Goal: Information Seeking & Learning: Learn about a topic

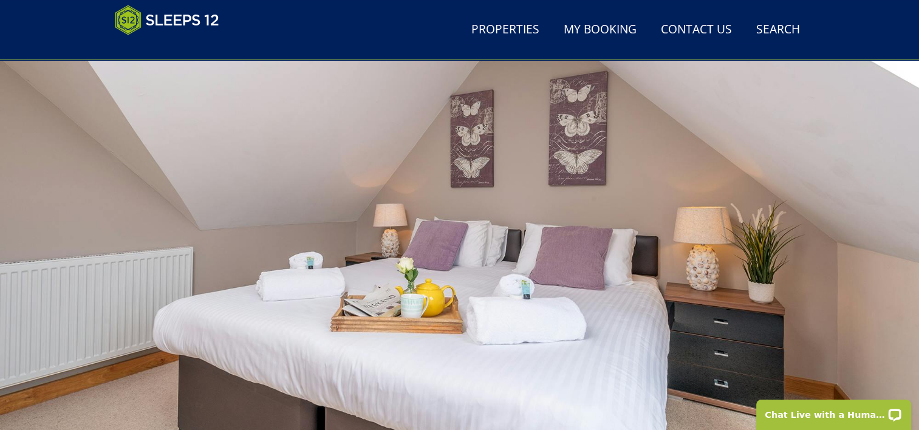
scroll to position [254, 0]
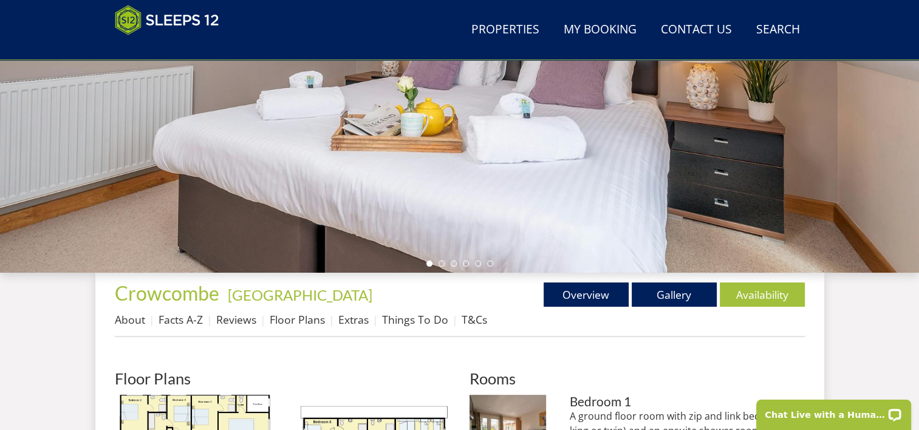
click at [493, 151] on div at bounding box center [459, 59] width 919 height 425
click at [440, 265] on li at bounding box center [442, 264] width 6 height 6
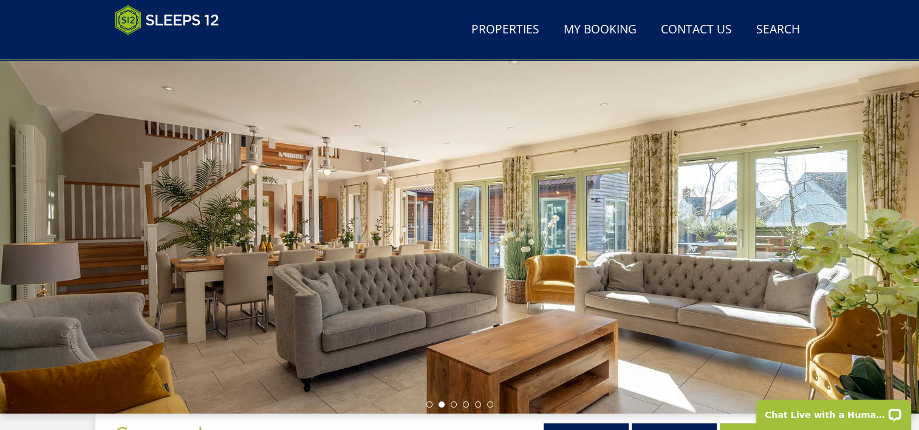
scroll to position [129, 0]
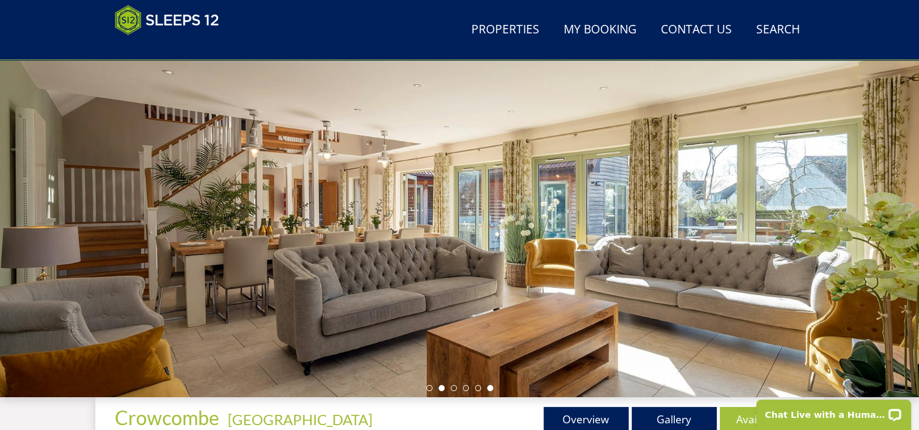
click at [490, 386] on li at bounding box center [490, 388] width 6 height 6
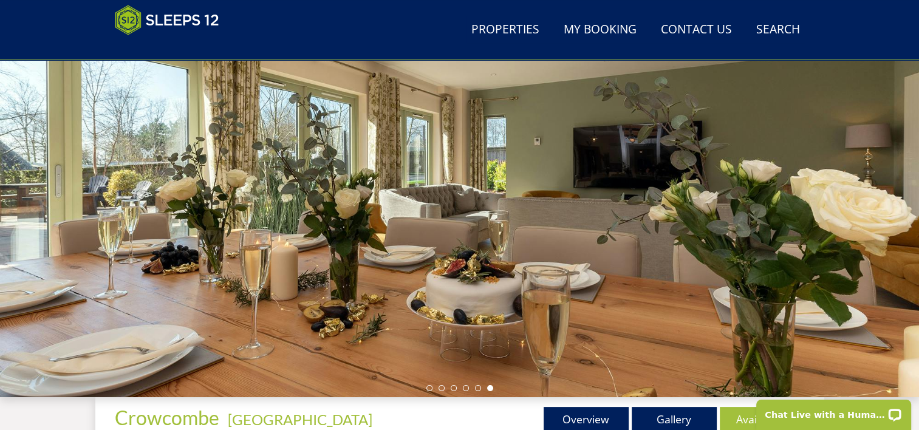
click at [478, 391] on div at bounding box center [459, 184] width 919 height 425
click at [478, 389] on li at bounding box center [478, 388] width 6 height 6
click at [427, 389] on li at bounding box center [430, 388] width 6 height 6
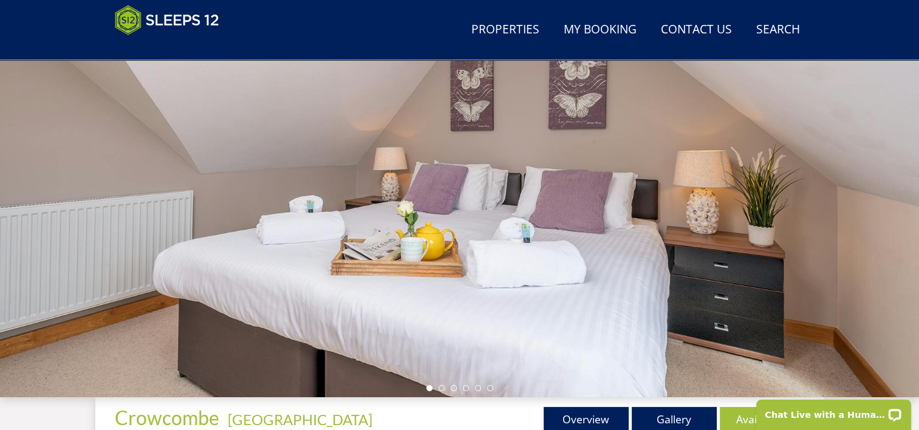
click at [440, 391] on div at bounding box center [459, 184] width 919 height 425
click at [443, 383] on div at bounding box center [459, 184] width 919 height 425
click at [441, 385] on li at bounding box center [442, 388] width 6 height 6
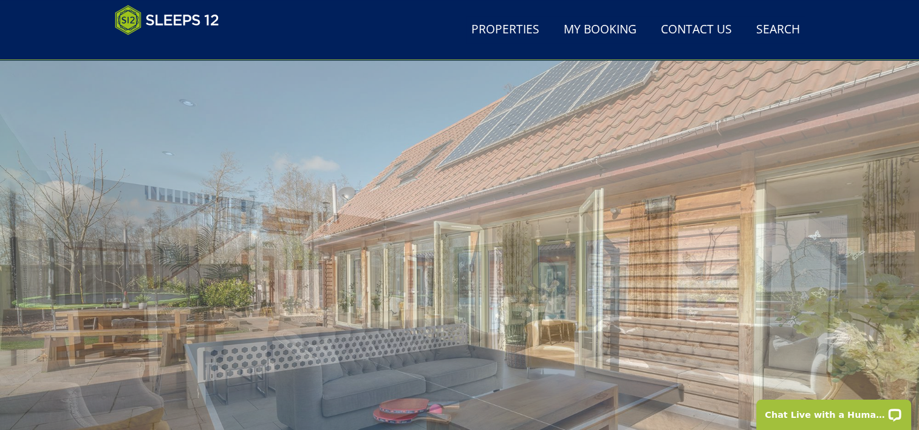
scroll to position [69, 0]
